Goal: Transaction & Acquisition: Purchase product/service

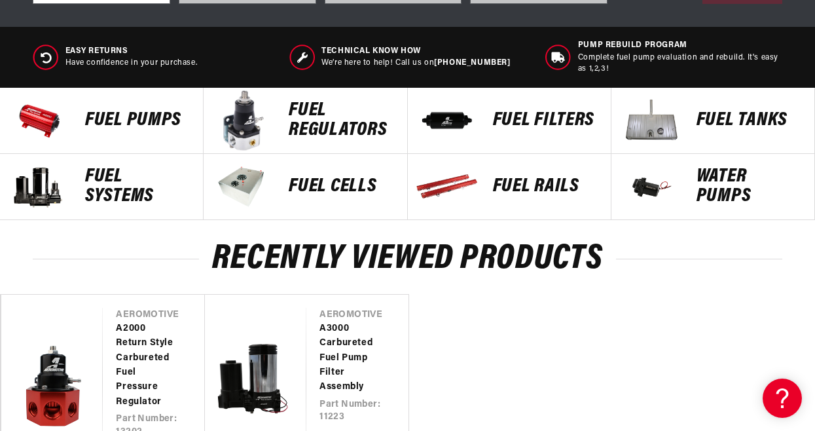
scroll to position [589, 0]
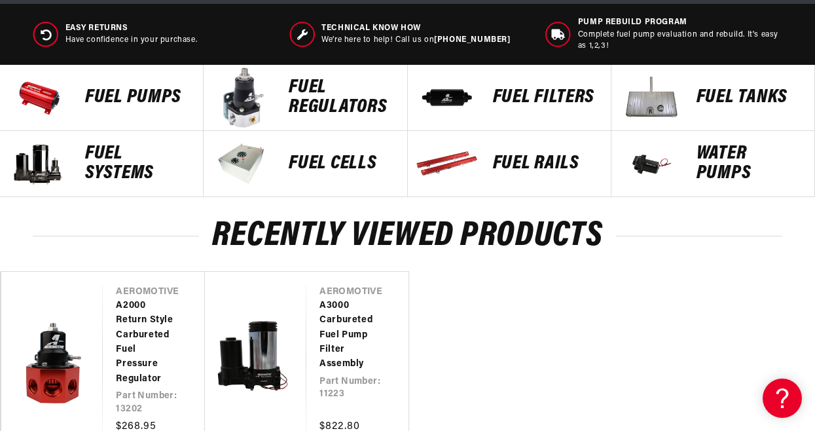
click at [153, 98] on p "Fuel Pumps" at bounding box center [137, 98] width 105 height 20
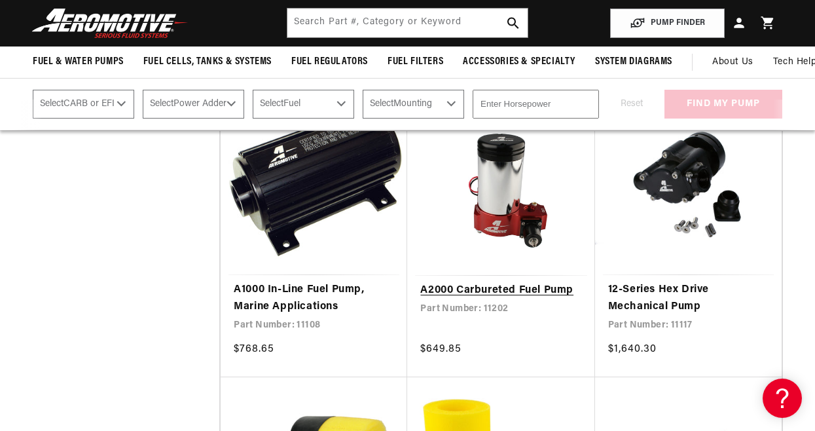
scroll to position [1506, 0]
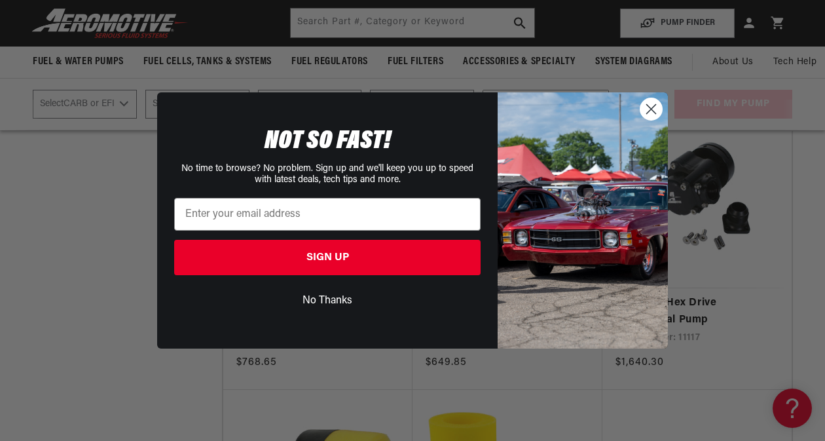
click at [657, 111] on circle "Close dialog" at bounding box center [651, 109] width 22 height 22
